Goal: Task Accomplishment & Management: Complete application form

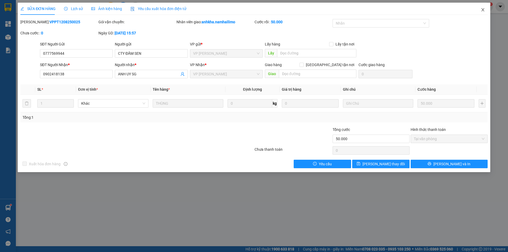
click at [483, 10] on icon "close" at bounding box center [482, 9] width 3 height 3
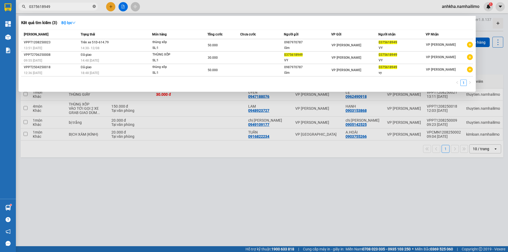
click at [93, 7] on icon "close-circle" at bounding box center [94, 6] width 3 height 3
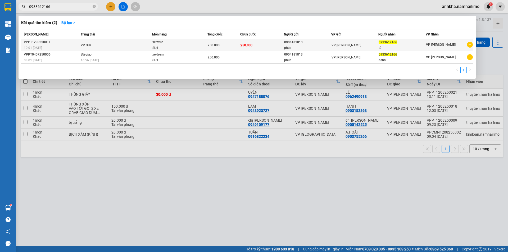
type input "0933612166"
click at [152, 50] on div "SL: 1" at bounding box center [172, 48] width 40 height 6
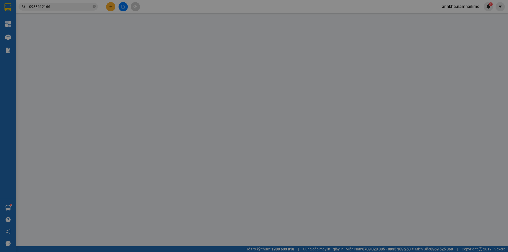
type input "0904181813"
type input "phúc"
type input "0933612166"
type input "tú"
type input "250.000"
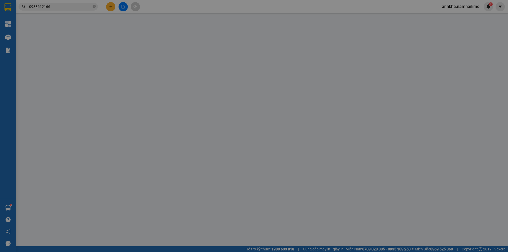
type input "250.000"
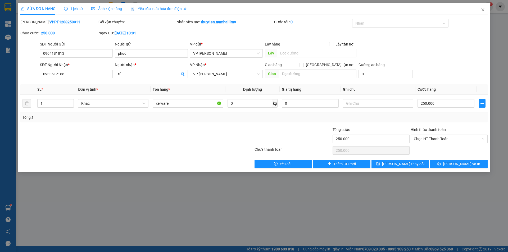
click at [80, 7] on span "Lịch sử" at bounding box center [73, 9] width 19 height 4
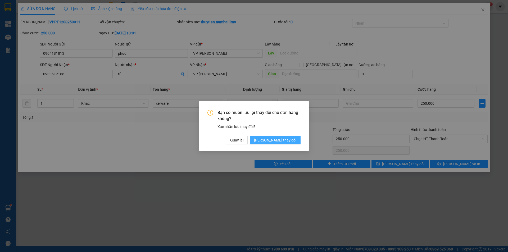
click at [289, 136] on button "[PERSON_NAME] thay đổi" at bounding box center [275, 140] width 51 height 8
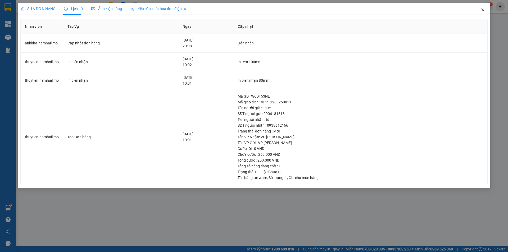
click at [484, 7] on span "Close" at bounding box center [482, 10] width 15 height 15
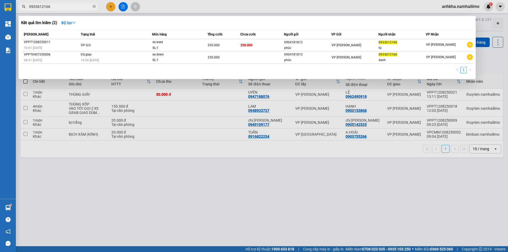
click at [64, 8] on input "0933612166" at bounding box center [60, 7] width 62 height 6
click at [158, 113] on div at bounding box center [254, 126] width 508 height 252
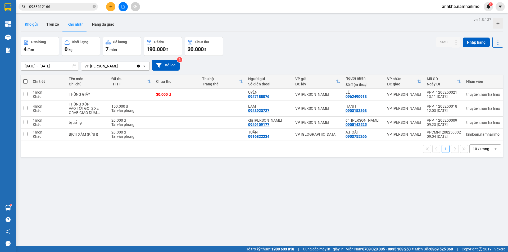
click at [28, 24] on button "Kho gửi" at bounding box center [31, 24] width 21 height 13
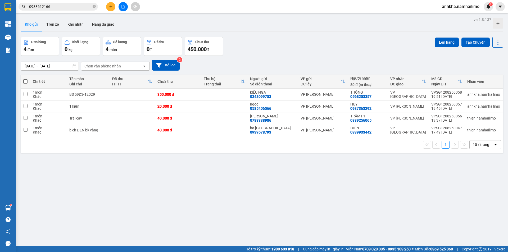
click at [125, 10] on button at bounding box center [122, 6] width 9 height 9
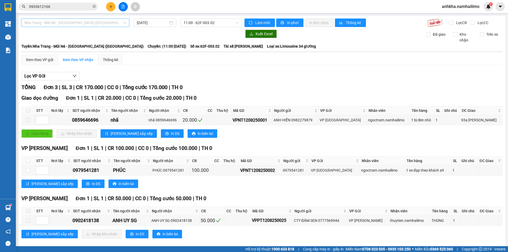
drag, startPoint x: 85, startPoint y: 22, endPoint x: 61, endPoint y: 45, distance: 32.7
click at [85, 22] on span "Nha Trang - Mũi Né - [GEOGRAPHIC_DATA] ([GEOGRAPHIC_DATA])" at bounding box center [75, 23] width 102 height 8
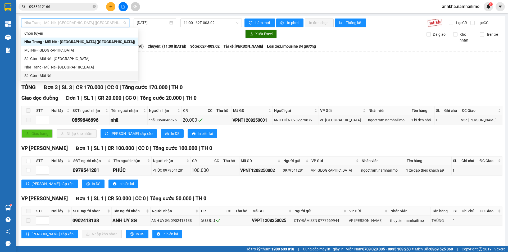
click at [42, 71] on div "Sài Gòn - Mũi Né" at bounding box center [79, 75] width 117 height 8
type input "[DATE]"
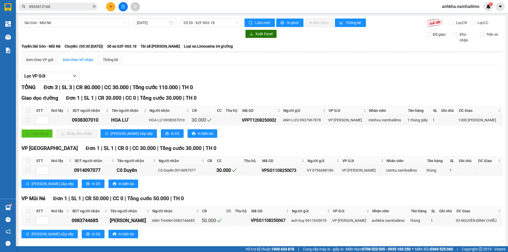
click at [188, 18] on div "[GEOGRAPHIC_DATA] - Mũi Né [DATE] 05:30 - 62F-003.18 Làm mới In phơi In đơn chọ…" at bounding box center [262, 133] width 487 height 235
click at [192, 24] on span "05:30 - 62F-003.18" at bounding box center [211, 23] width 55 height 8
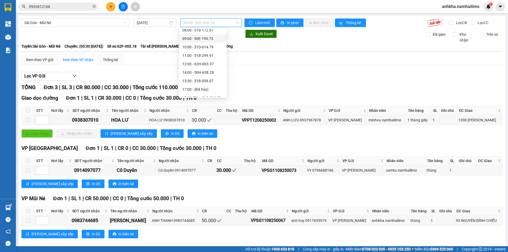
scroll to position [59, 0]
click at [191, 82] on div "19:30 - 50H-649.55" at bounding box center [202, 84] width 41 height 6
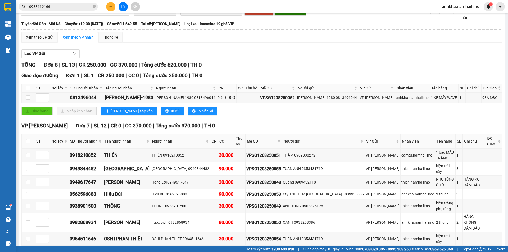
scroll to position [11, 0]
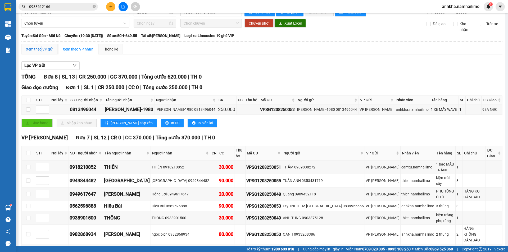
click at [43, 50] on div "Xem theo VP gửi" at bounding box center [39, 49] width 27 height 6
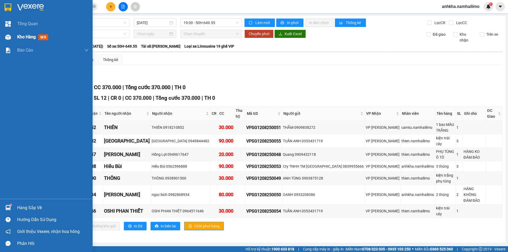
click at [7, 33] on div at bounding box center [7, 37] width 9 height 9
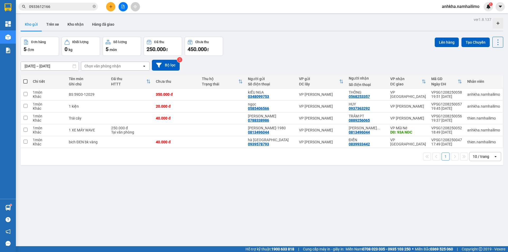
click at [167, 30] on div "Kho gửi Trên xe Kho nhận Hàng đã giao" at bounding box center [262, 25] width 482 height 14
click at [107, 7] on button at bounding box center [110, 6] width 9 height 9
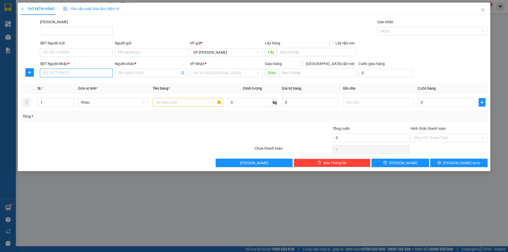
click at [70, 74] on input "SĐT Người Nhận *" at bounding box center [76, 73] width 73 height 8
click at [72, 83] on div "0972885307 - BÉ MY PT" at bounding box center [76, 84] width 66 height 6
type input "0972885307"
type input "BÉ MY PT"
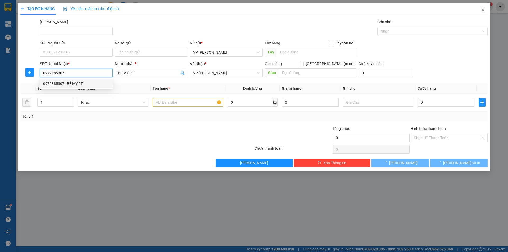
type input "60.000"
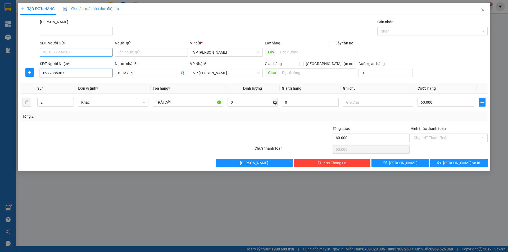
type input "0972885307"
click at [64, 50] on input "SĐT Người Gửi" at bounding box center [76, 52] width 73 height 8
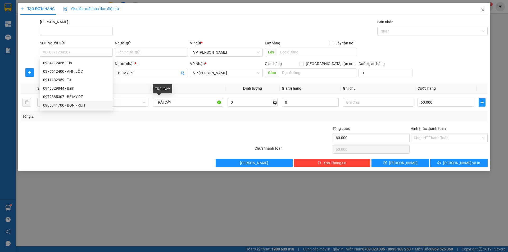
click at [149, 123] on div "Transit Pickup Surcharge Ids Transit Deliver Surcharge Ids Transit Deliver Surc…" at bounding box center [253, 93] width 467 height 148
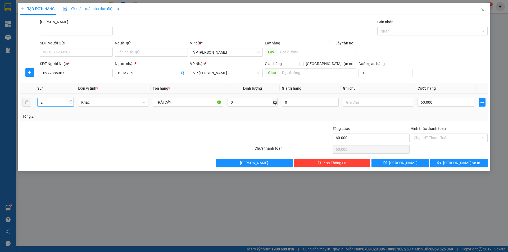
type input "1"
click at [71, 105] on icon "down" at bounding box center [71, 104] width 2 height 2
click at [434, 104] on input "60.000" at bounding box center [445, 102] width 57 height 8
type input "3"
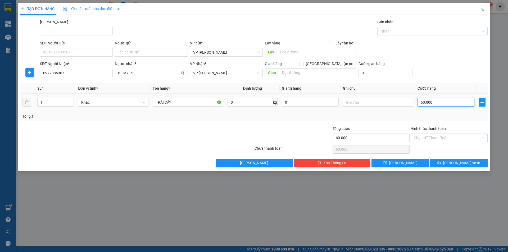
type input "3"
type input "30"
type input "30.000"
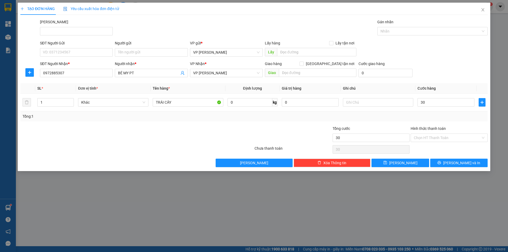
type input "30.000"
click at [449, 118] on div "Tổng: 1" at bounding box center [253, 116] width 463 height 6
click at [83, 54] on input "SĐT Người Gửi" at bounding box center [76, 52] width 73 height 8
type input "0792275646"
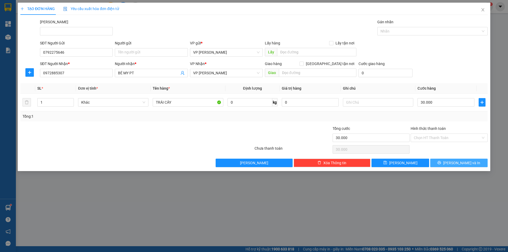
click at [441, 162] on icon "printer" at bounding box center [439, 163] width 4 height 4
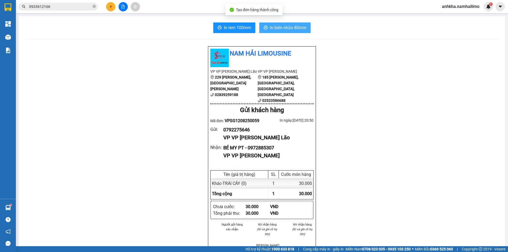
click at [270, 29] on span "In biên nhận 80mm" at bounding box center [288, 27] width 36 height 7
click at [237, 20] on div "In tem 100mm In biên nhận 80mm Nam Hải [GEOGRAPHIC_DATA] VP VP [PERSON_NAME] Lã…" at bounding box center [262, 246] width 486 height 460
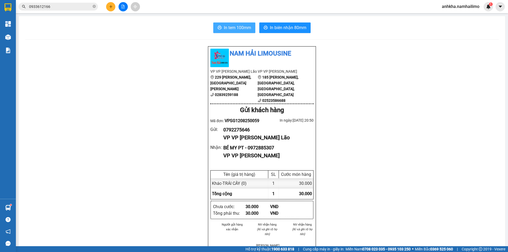
click at [235, 26] on span "In tem 100mm" at bounding box center [237, 27] width 27 height 7
click at [112, 8] on icon "plus" at bounding box center [111, 7] width 4 height 4
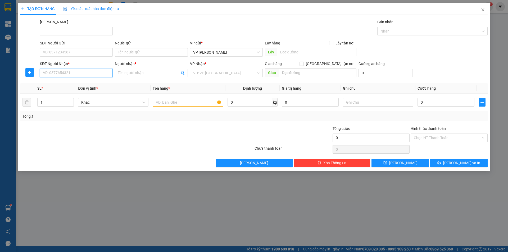
click at [66, 76] on input "SĐT Người Nhận *" at bounding box center [76, 73] width 73 height 8
type input "0846866200"
click at [130, 75] on input "Người nhận *" at bounding box center [148, 73] width 61 height 6
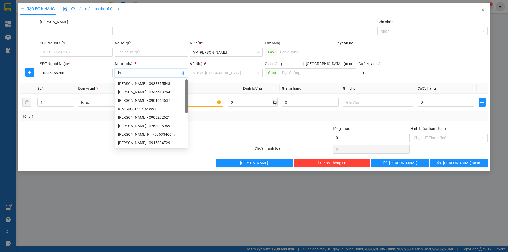
type input "k"
type input "[PERSON_NAME]"
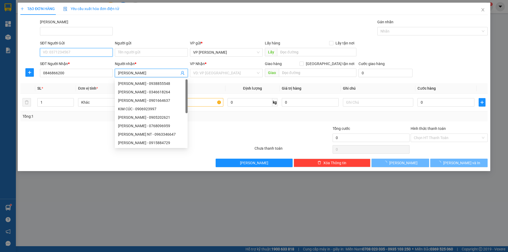
click at [72, 53] on input "SĐT Người Gửi" at bounding box center [76, 52] width 73 height 8
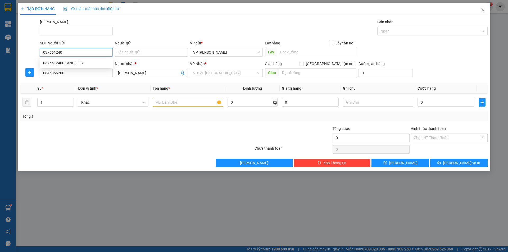
type input "0376612400"
click at [69, 63] on div "0376612400 - ANH LỘC" at bounding box center [76, 63] width 66 height 6
type input "ANH LỘC"
type input "80.000"
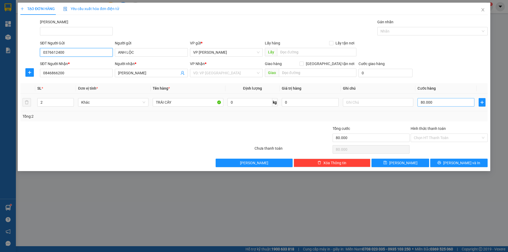
type input "0376612400"
click at [423, 102] on input "80.000" at bounding box center [445, 102] width 57 height 8
type input "4"
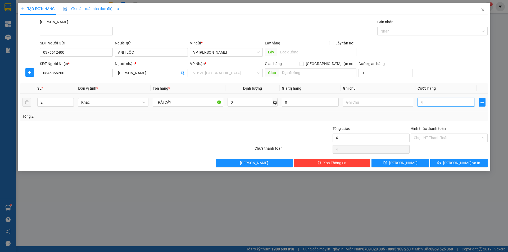
type input "40"
type input "40.000"
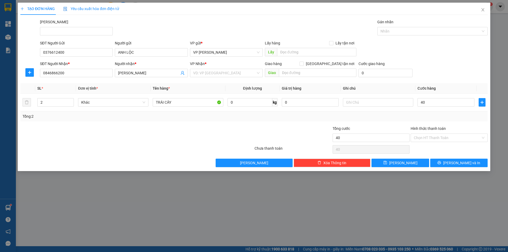
type input "40.000"
click at [286, 119] on div "Tổng: 2" at bounding box center [253, 116] width 467 height 10
click at [439, 103] on input "40.000" at bounding box center [445, 102] width 57 height 8
type input "3"
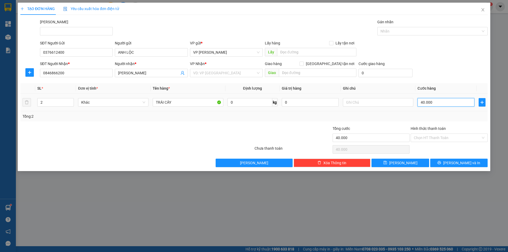
type input "3"
type input "30"
type input "30.000"
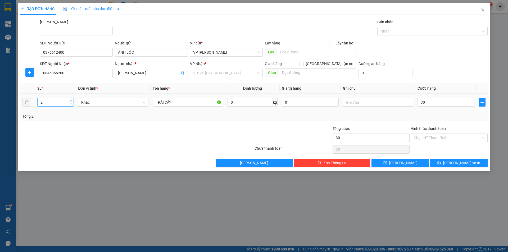
type input "30.000"
click at [71, 106] on span "Decrease Value" at bounding box center [71, 104] width 6 height 5
click at [70, 104] on icon "down" at bounding box center [71, 104] width 2 height 2
click at [440, 159] on button "[PERSON_NAME] và In" at bounding box center [458, 163] width 57 height 8
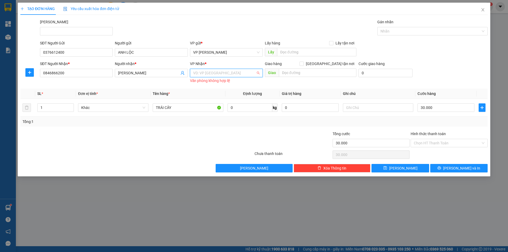
drag, startPoint x: 196, startPoint y: 74, endPoint x: 220, endPoint y: 82, distance: 24.9
click at [200, 74] on input "search" at bounding box center [224, 73] width 63 height 8
click at [215, 103] on div "VP [PERSON_NAME]" at bounding box center [226, 101] width 66 height 6
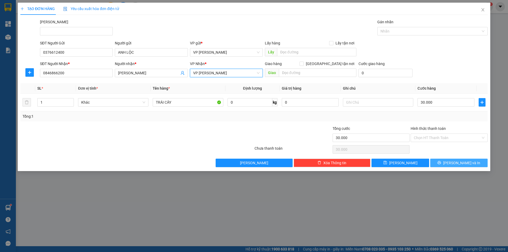
click at [449, 160] on button "[PERSON_NAME] và In" at bounding box center [458, 163] width 57 height 8
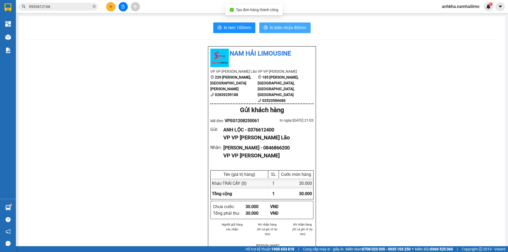
click at [280, 28] on span "In biên nhận 80mm" at bounding box center [288, 27] width 36 height 7
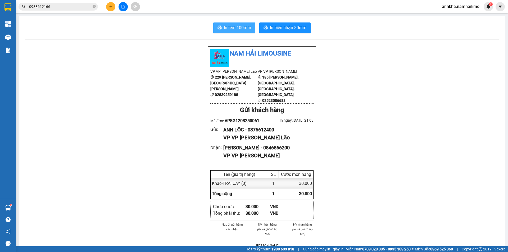
click at [236, 28] on span "In tem 100mm" at bounding box center [237, 27] width 27 height 7
